Goal: Task Accomplishment & Management: Manage account settings

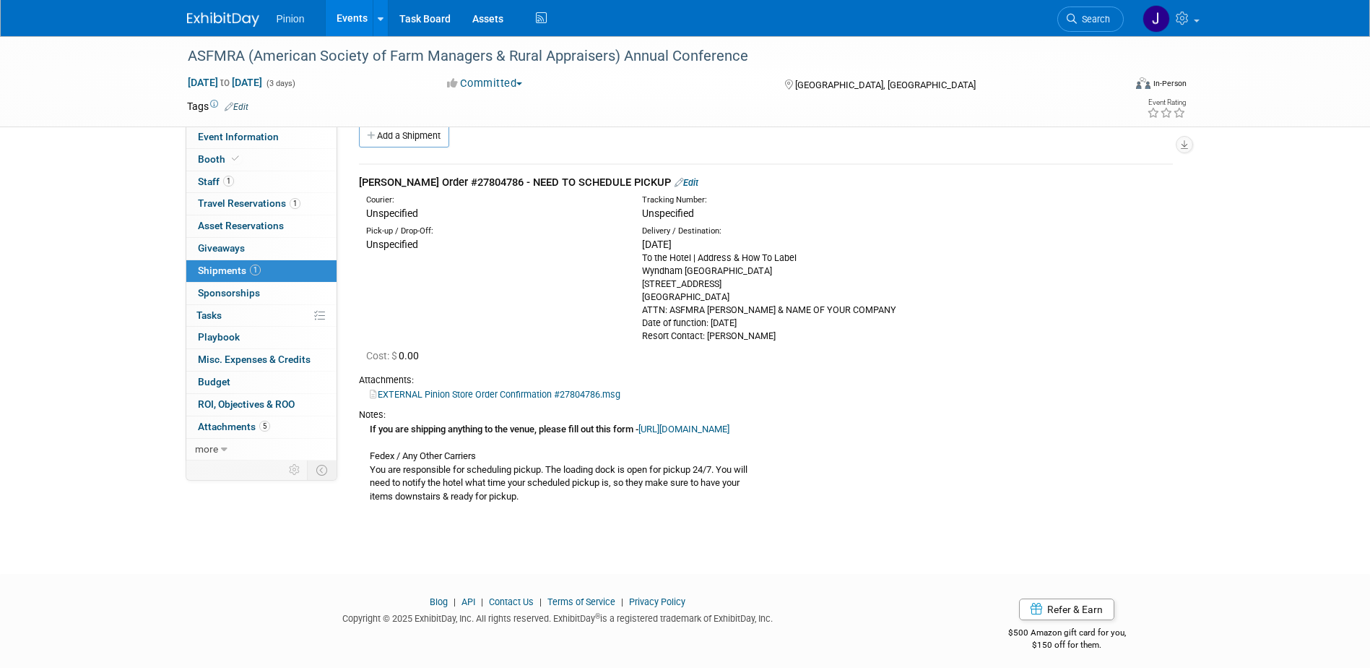
click at [229, 23] on img at bounding box center [223, 19] width 72 height 14
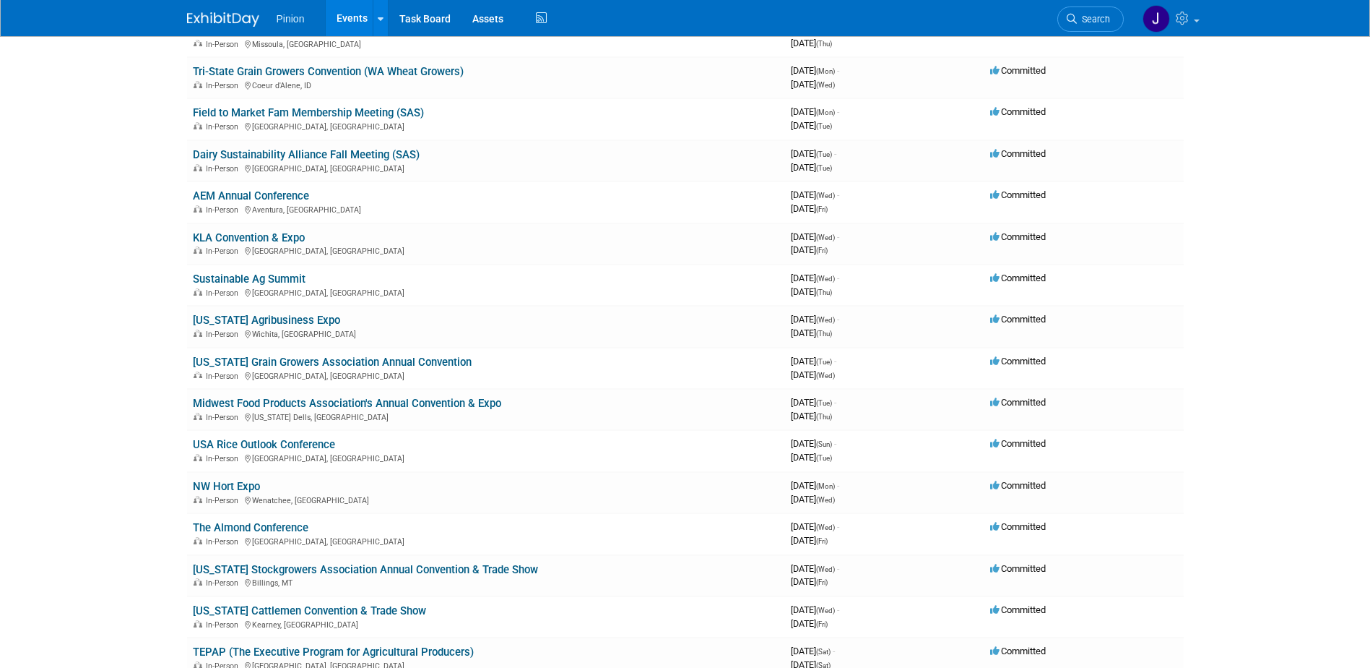
scroll to position [702, 0]
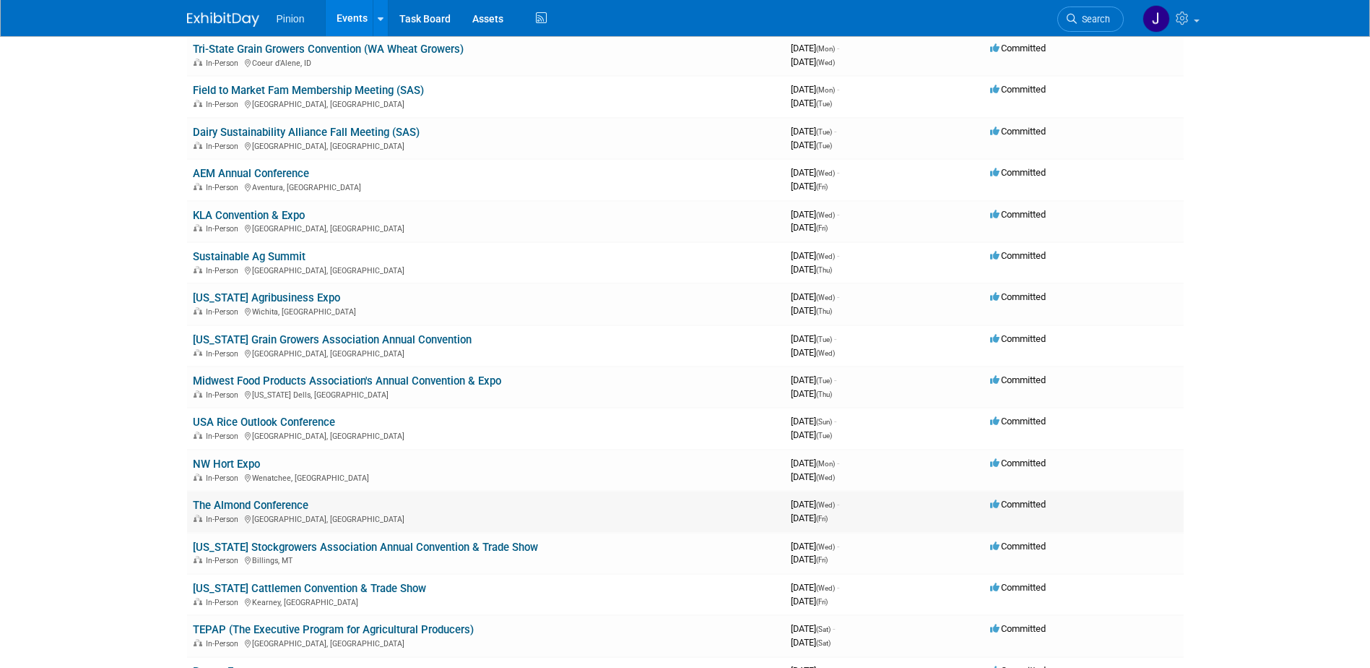
click at [291, 506] on link "The Almond Conference" at bounding box center [251, 504] width 116 height 13
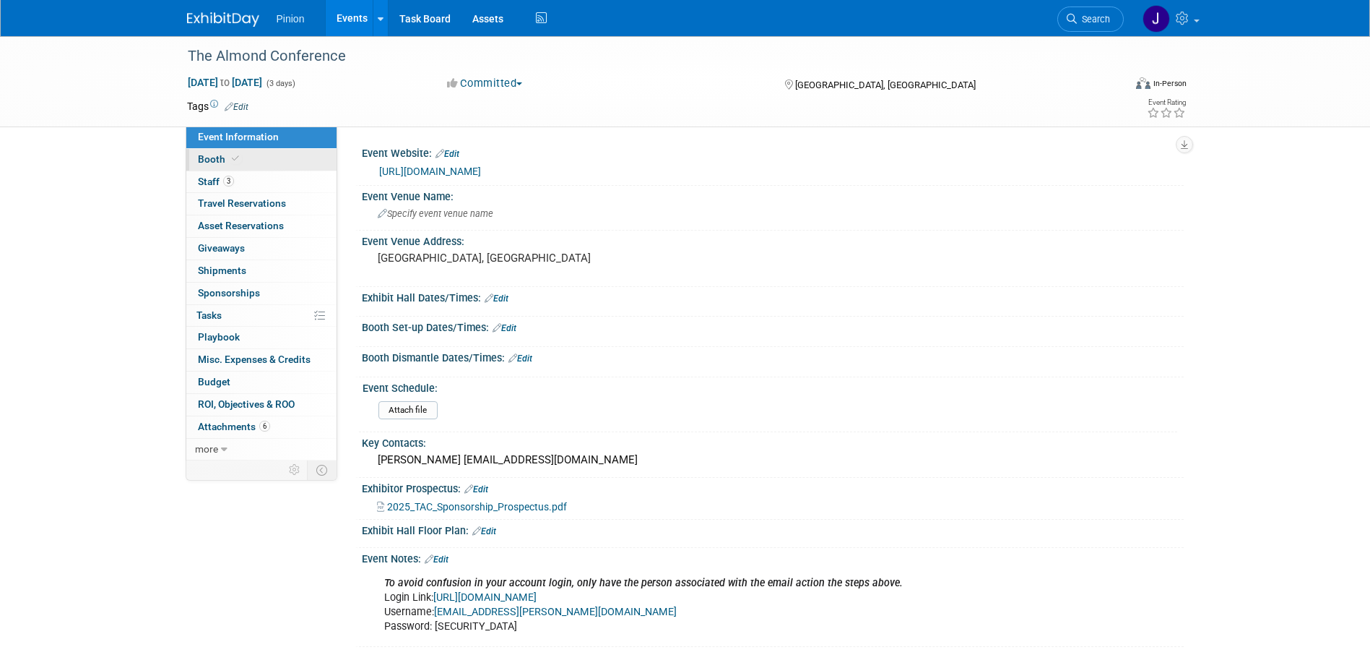
click at [214, 155] on span "Booth" at bounding box center [220, 159] width 44 height 12
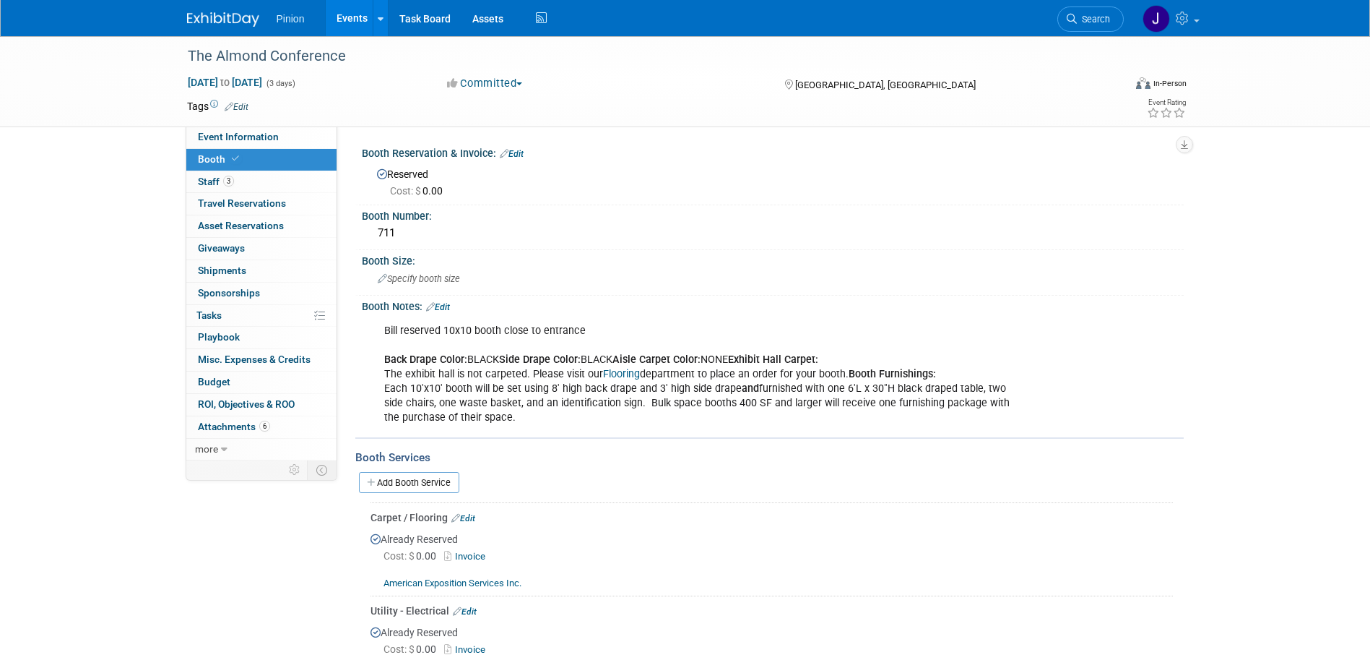
click at [478, 553] on link "Invoice" at bounding box center [467, 556] width 47 height 11
click at [210, 21] on img at bounding box center [223, 19] width 72 height 14
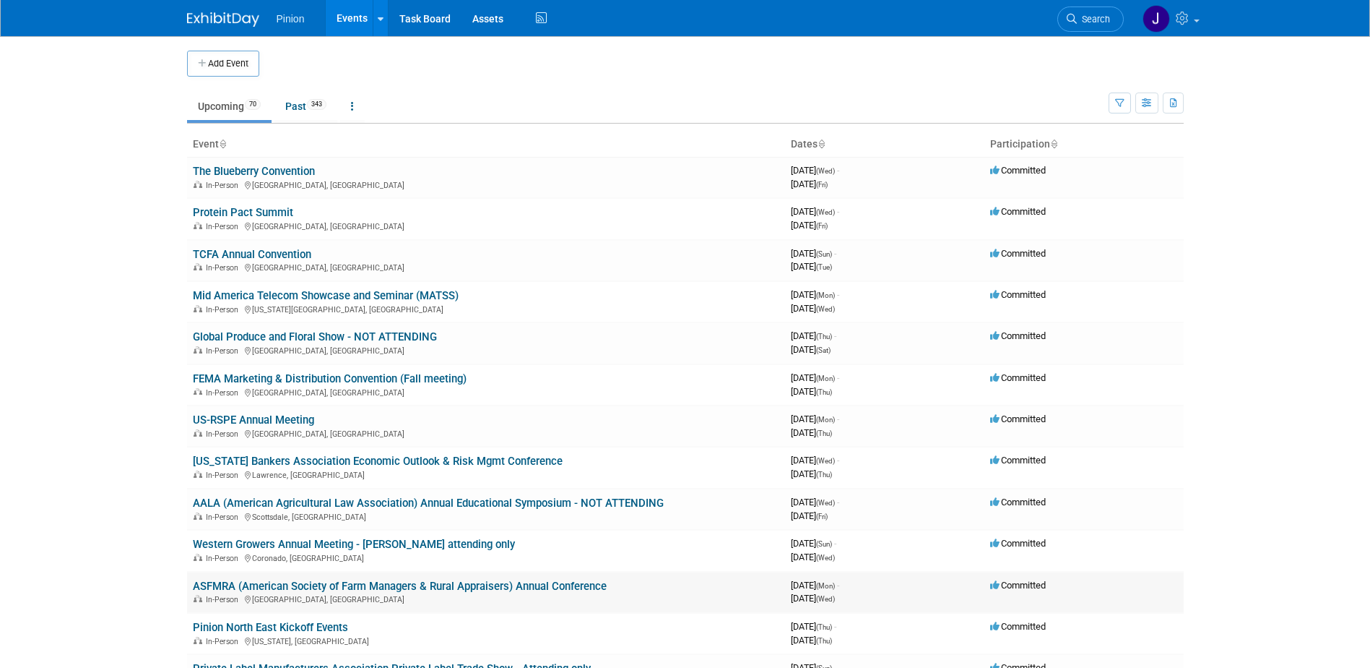
click at [239, 587] on link "ASFMRA (American Society of Farm Managers & Rural Appraisers) Annual Conference" at bounding box center [400, 585] width 414 height 13
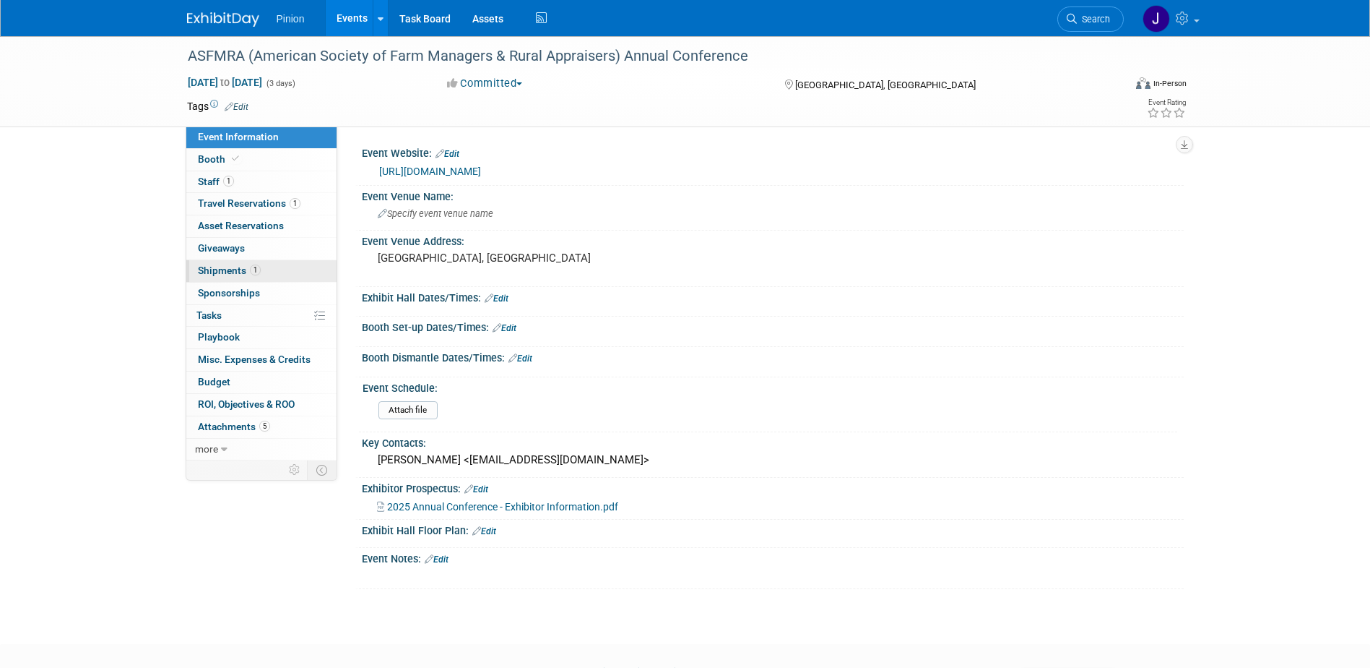
click at [208, 269] on span "Shipments 1" at bounding box center [229, 270] width 63 height 12
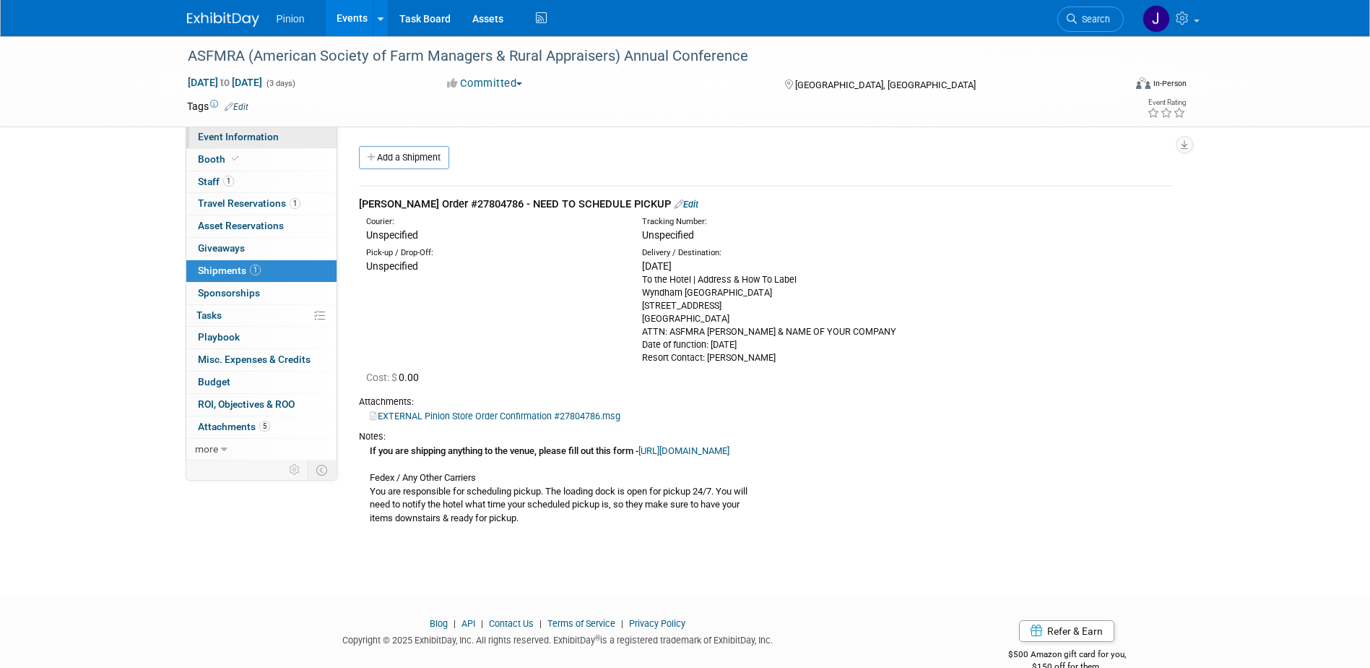
click at [269, 141] on span "Event Information" at bounding box center [238, 137] width 81 height 12
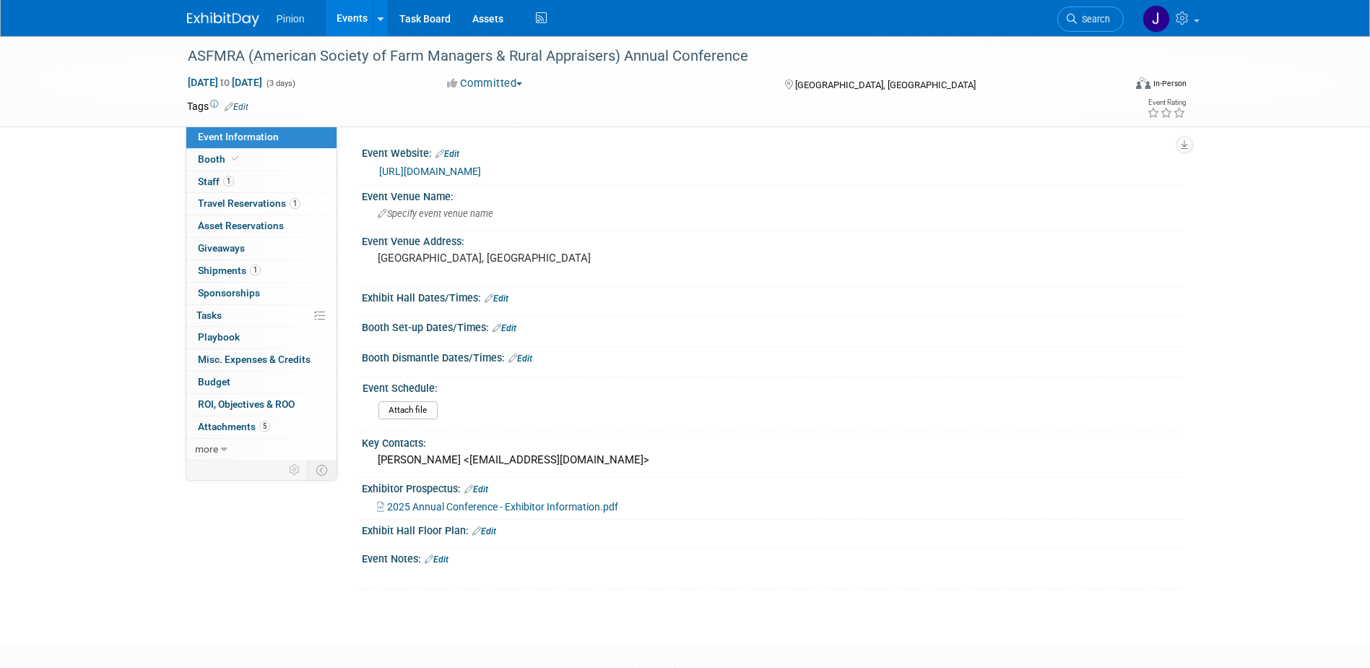
click at [446, 558] on link "Edit" at bounding box center [437, 559] width 24 height 10
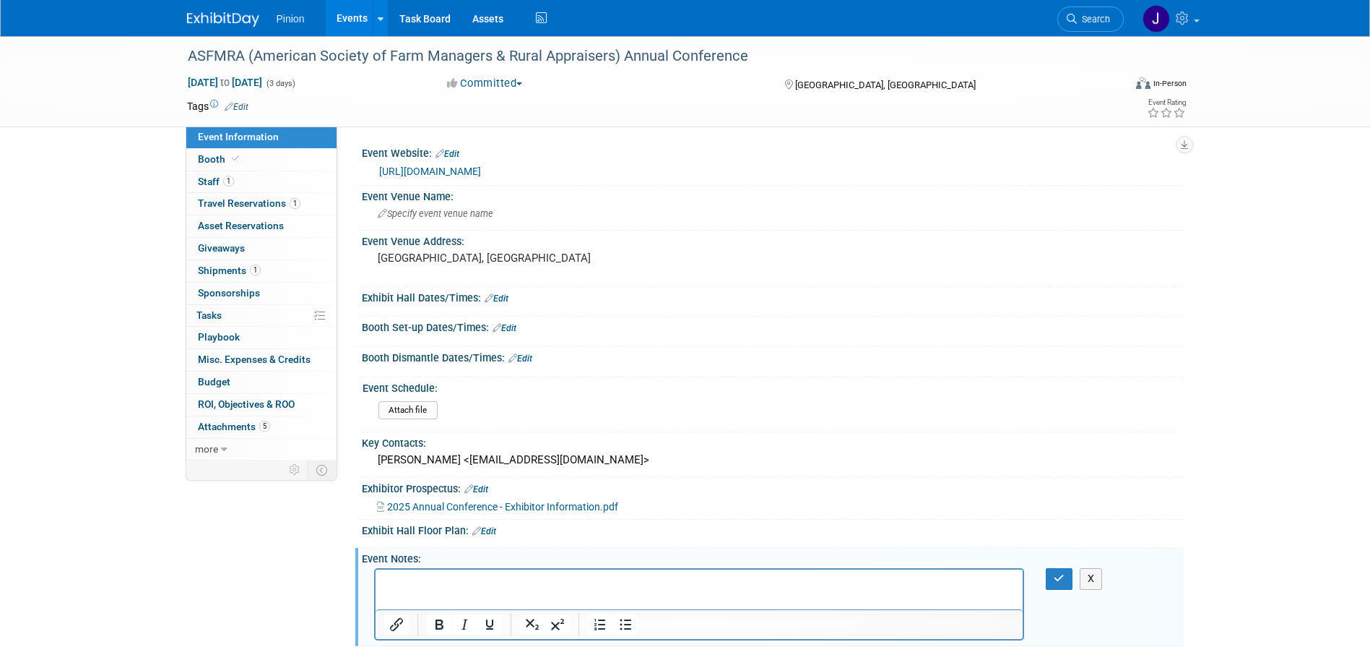
click at [462, 589] on p "Rich Text Area. Press ALT-0 for help." at bounding box center [699, 582] width 631 height 14
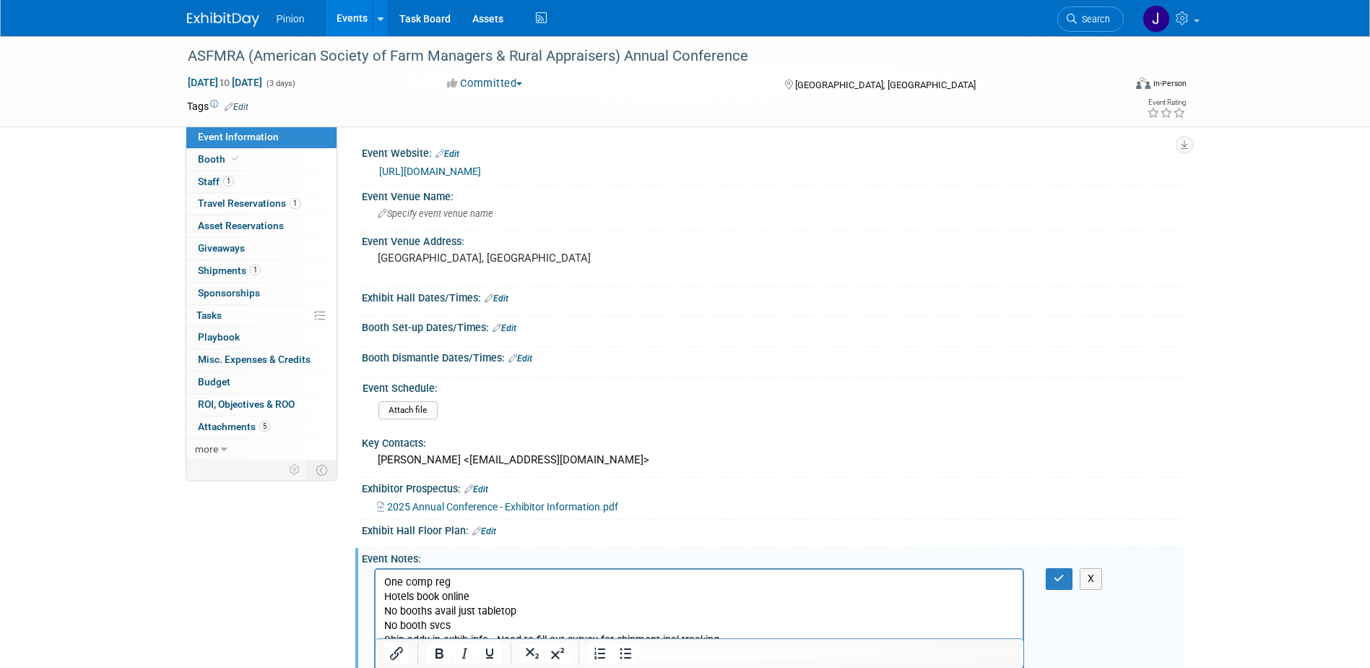
scroll to position [10, 0]
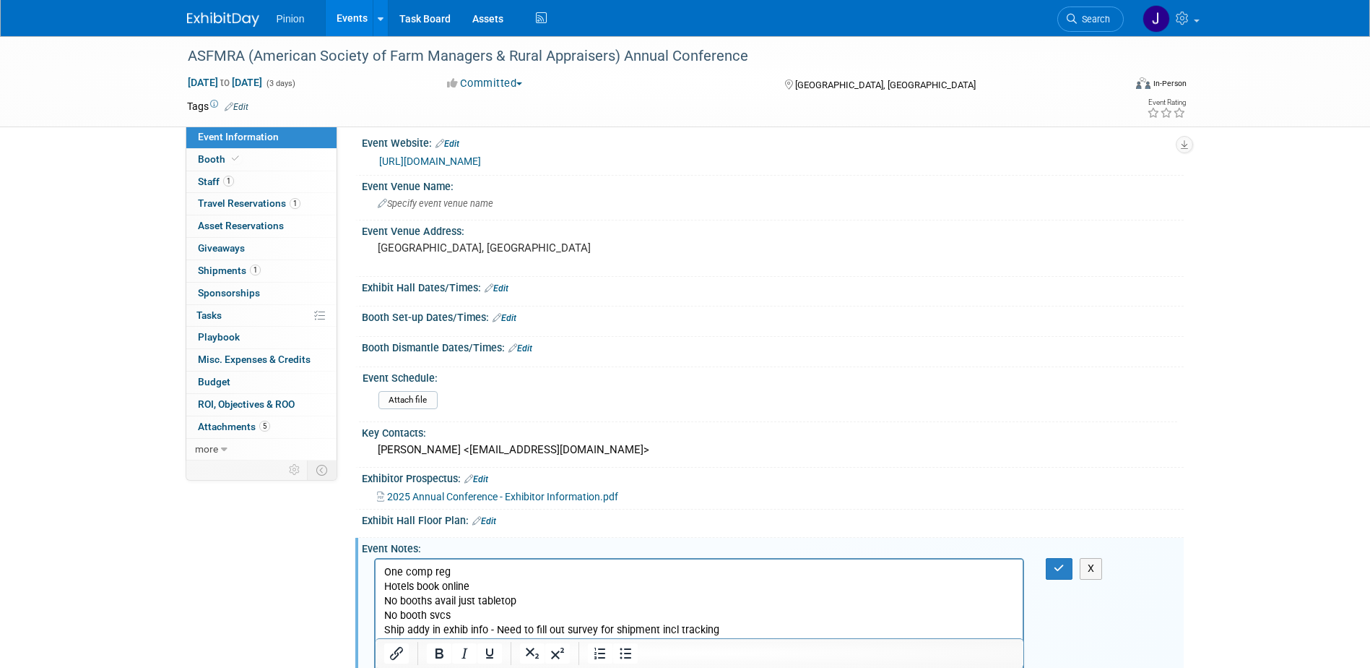
click at [772, 633] on p "Ship addy in exhib info - Need to fill out survey for shipment incl tracking" at bounding box center [699, 630] width 631 height 14
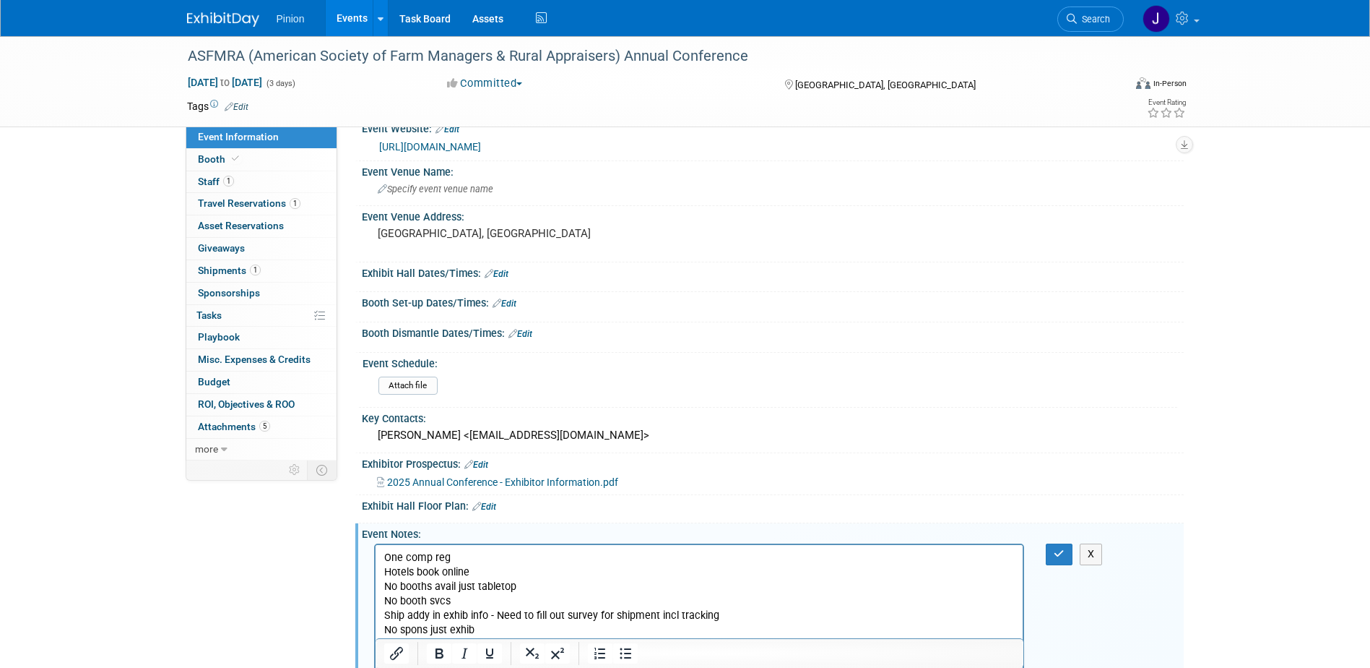
scroll to position [39, 0]
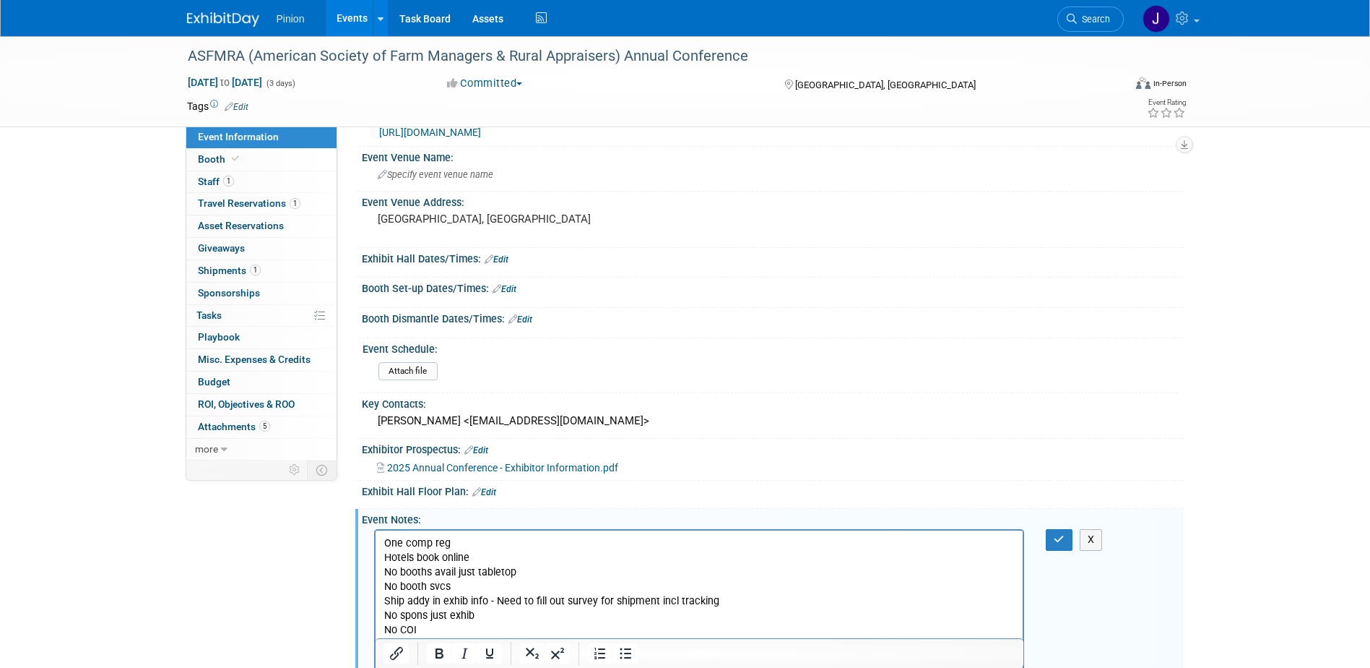
click at [517, 545] on p "One comp reg" at bounding box center [699, 543] width 631 height 14
click at [1050, 538] on button "button" at bounding box center [1059, 539] width 27 height 21
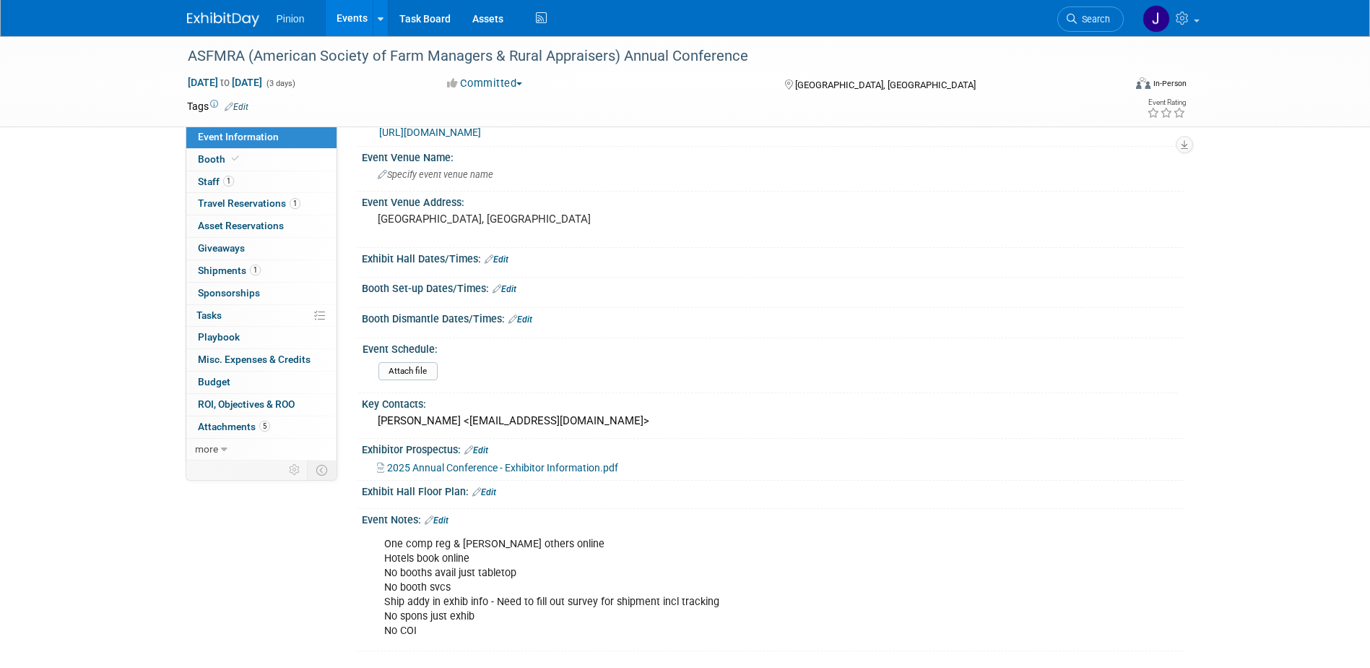
click at [446, 516] on link "Edit" at bounding box center [437, 520] width 24 height 10
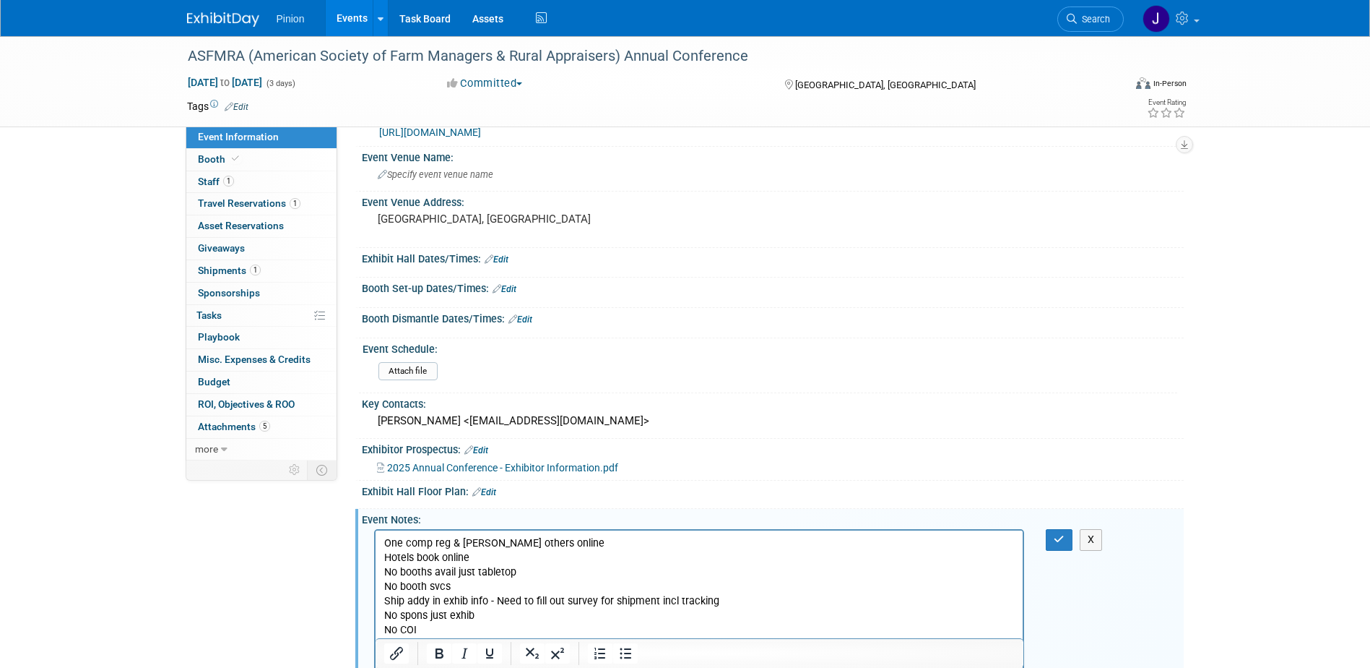
scroll to position [0, 0]
click at [497, 597] on p "One comp reg & reg others online Hotels book online No booths avail just tablet…" at bounding box center [699, 587] width 631 height 102
click at [839, 600] on p "One comp reg & reg others online Hotels book online No booths avail just tablet…" at bounding box center [699, 587] width 631 height 102
click at [1055, 542] on icon "button" at bounding box center [1059, 539] width 11 height 10
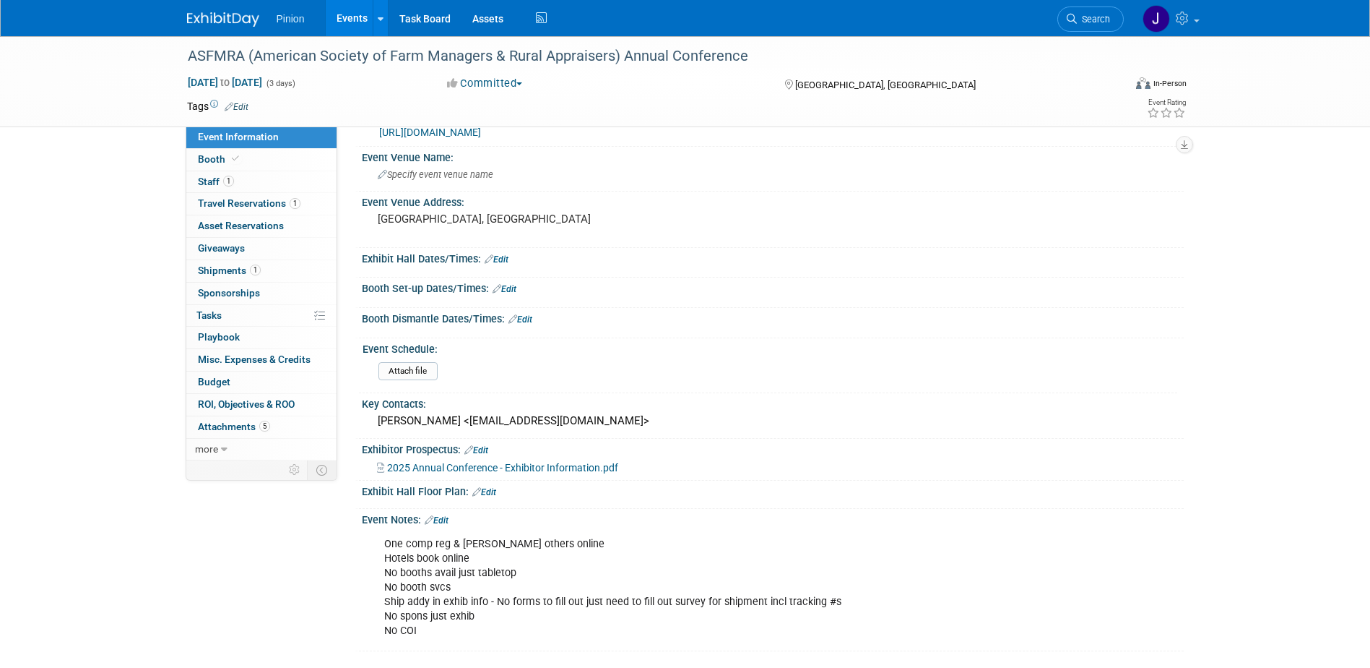
click at [249, 29] on div "Pinion Events Add Event Bulk Upload Events Shareable Event Boards Recently View…" at bounding box center [685, 18] width 997 height 36
click at [254, 22] on img at bounding box center [223, 19] width 72 height 14
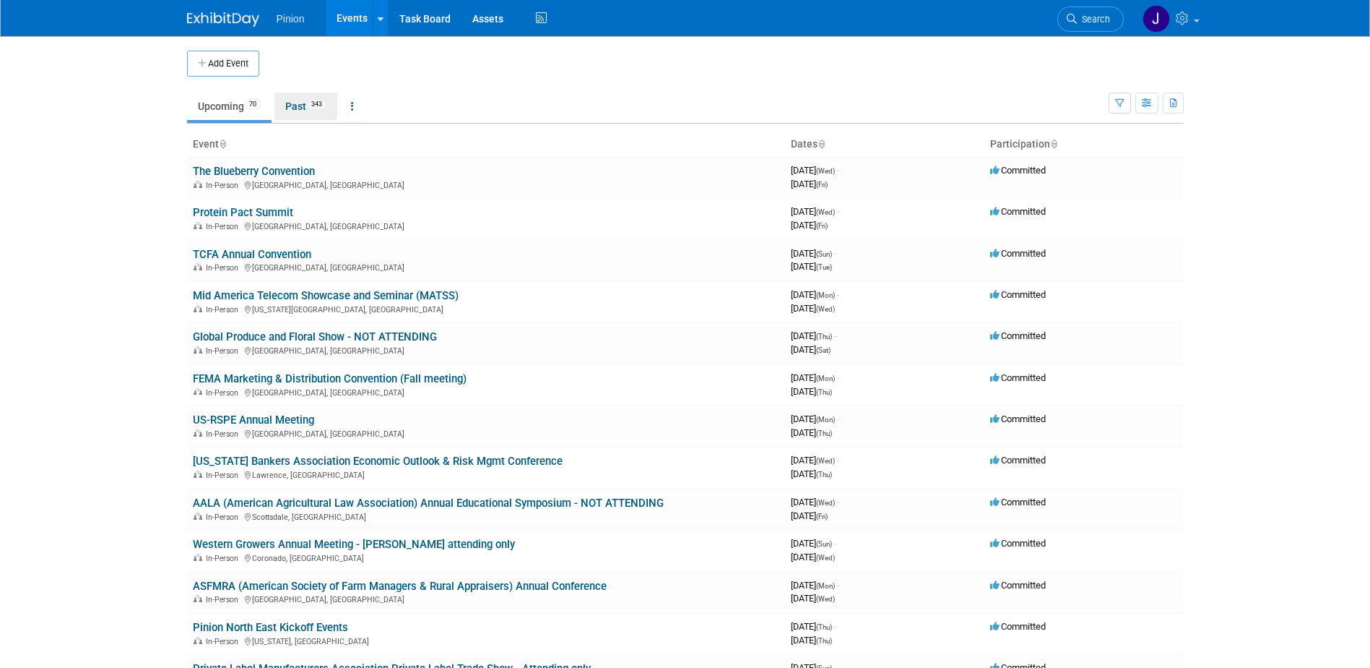
click at [306, 102] on link "Past 343" at bounding box center [306, 105] width 63 height 27
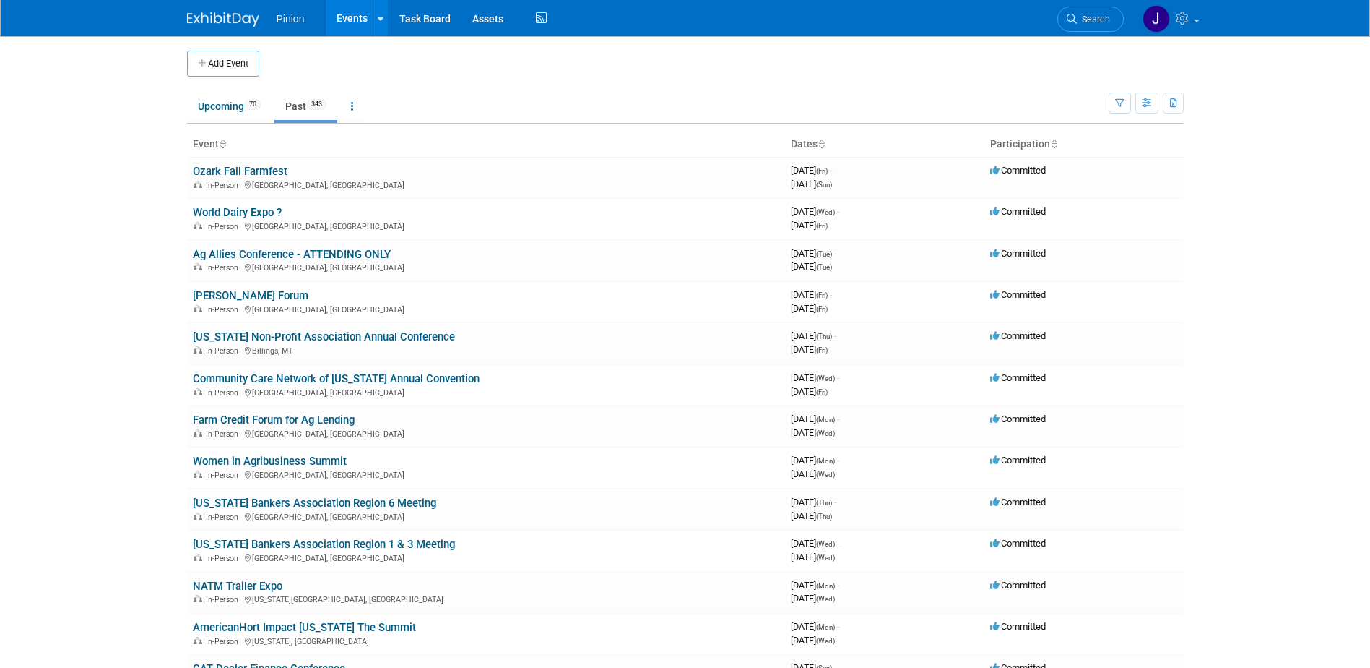
click at [226, 145] on icon at bounding box center [222, 144] width 7 height 9
